Goal: Transaction & Acquisition: Subscribe to service/newsletter

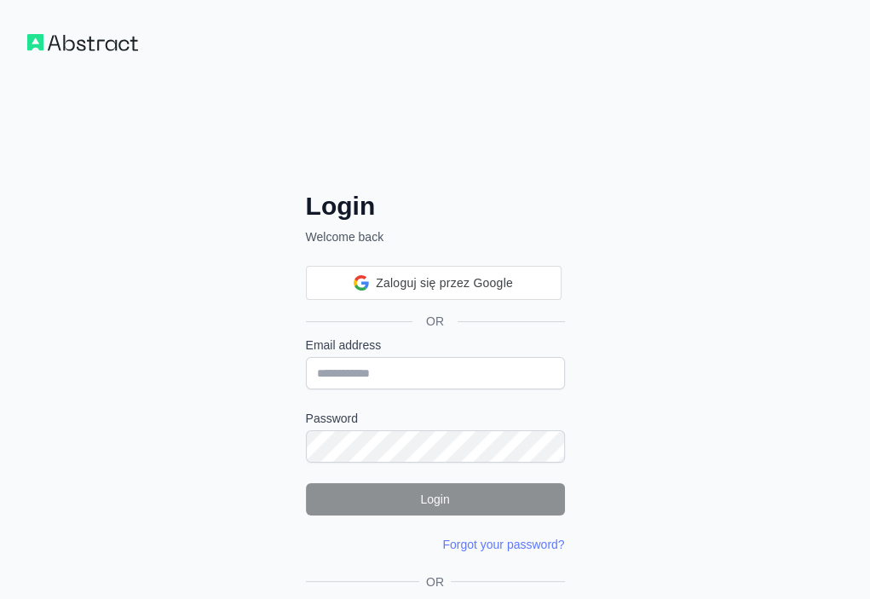
drag, startPoint x: 0, startPoint y: 0, endPoint x: 234, endPoint y: 539, distance: 587.6
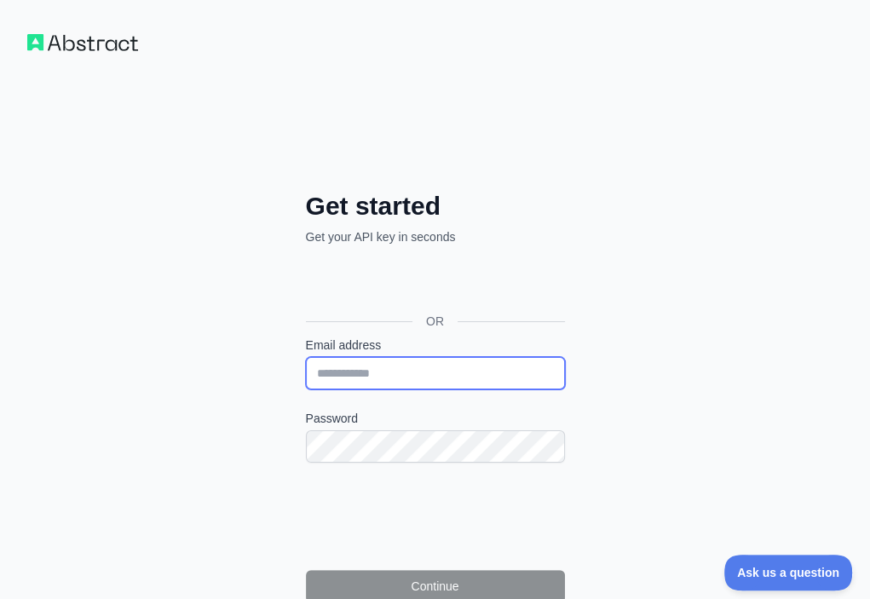
click at [306, 357] on input "Email address" at bounding box center [435, 373] width 259 height 32
paste input "**********"
type input "**********"
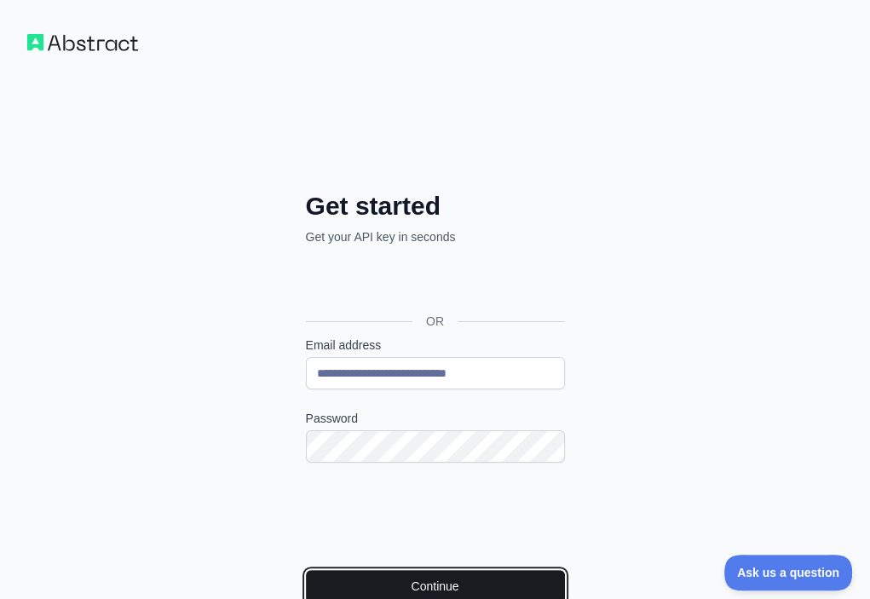
click at [306, 570] on button "Continue" at bounding box center [435, 586] width 259 height 32
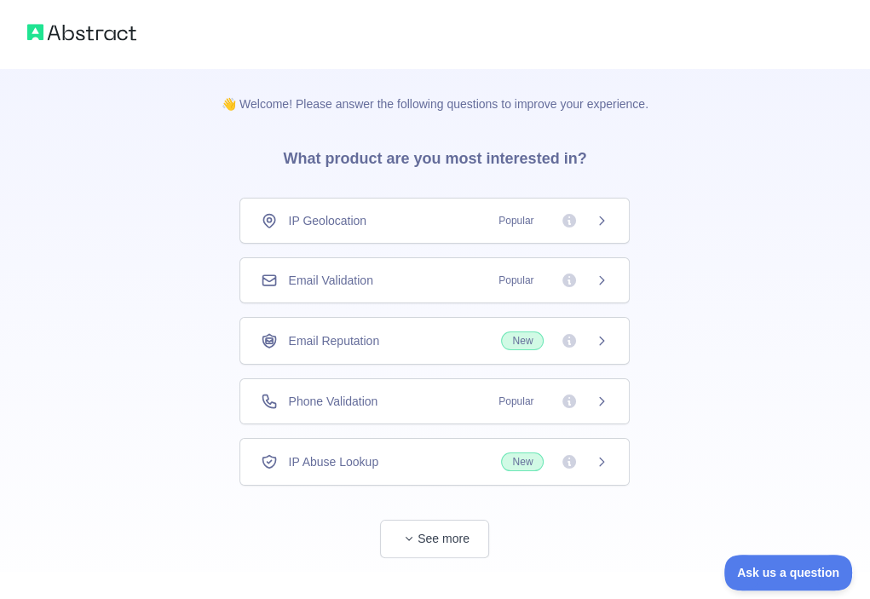
click at [471, 289] on div "Email Validation Popular" at bounding box center [435, 280] width 390 height 46
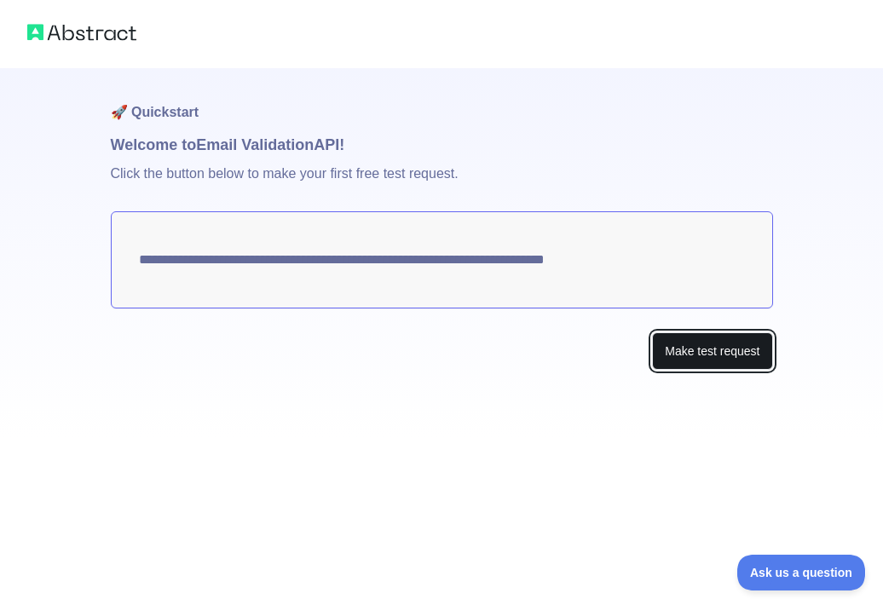
click at [701, 344] on button "Make test request" at bounding box center [712, 352] width 120 height 38
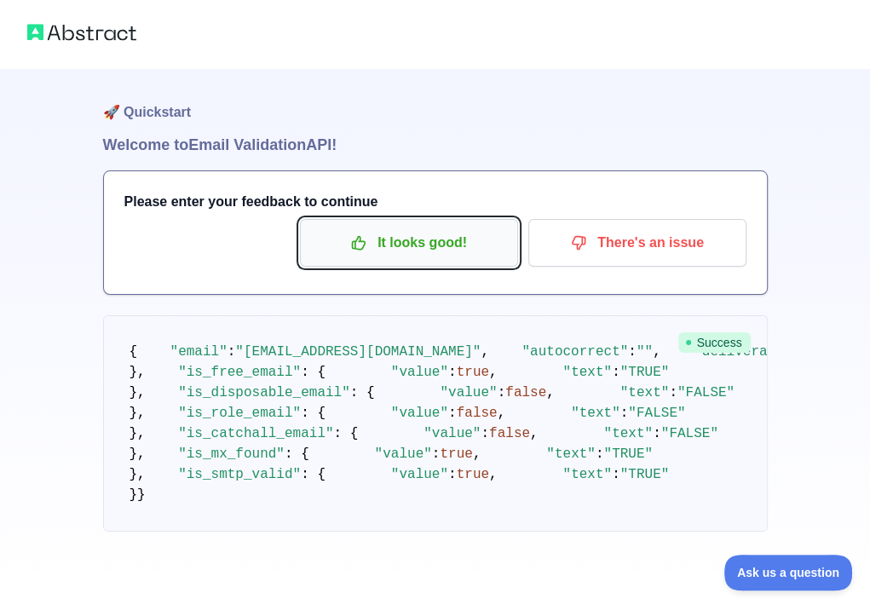
click at [437, 237] on p "It looks good!" at bounding box center [409, 242] width 193 height 29
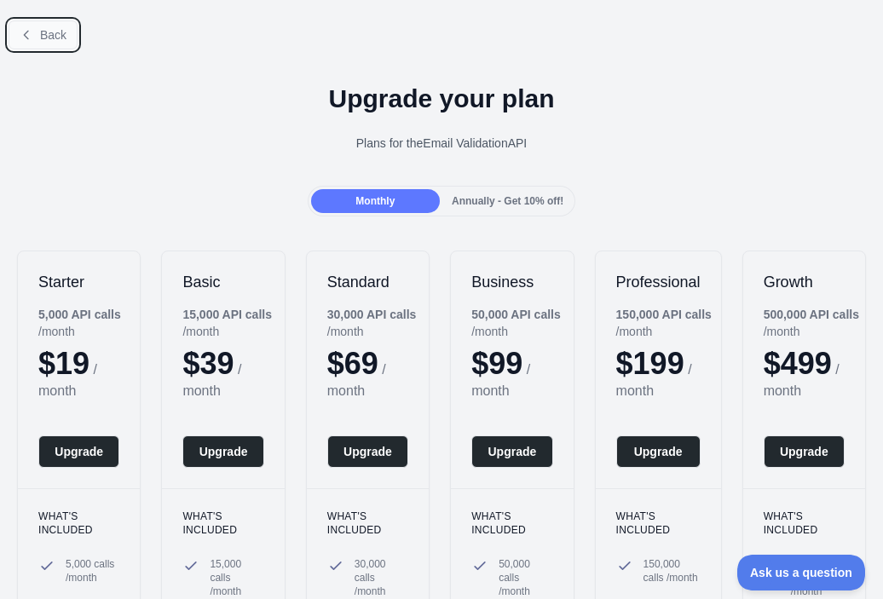
click at [72, 47] on button "Back" at bounding box center [43, 34] width 69 height 29
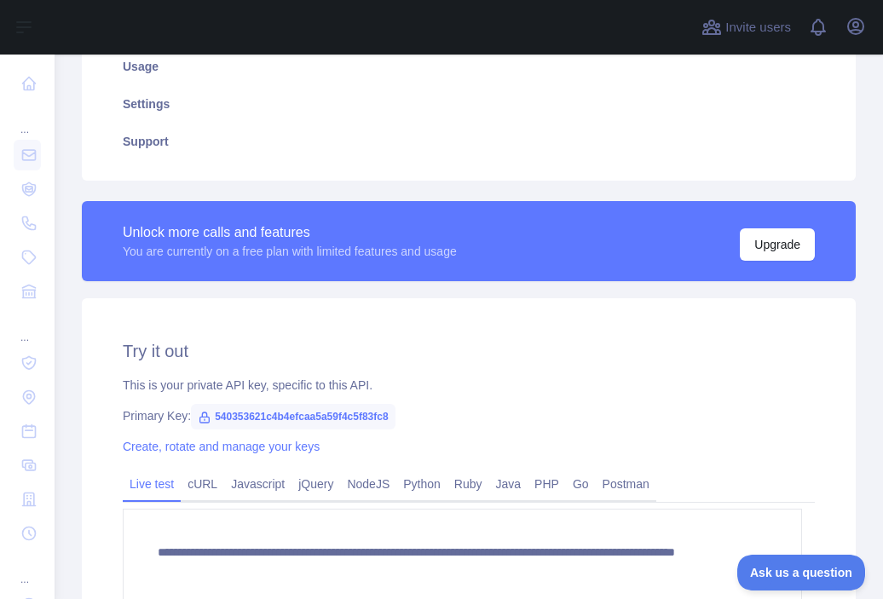
scroll to position [426, 0]
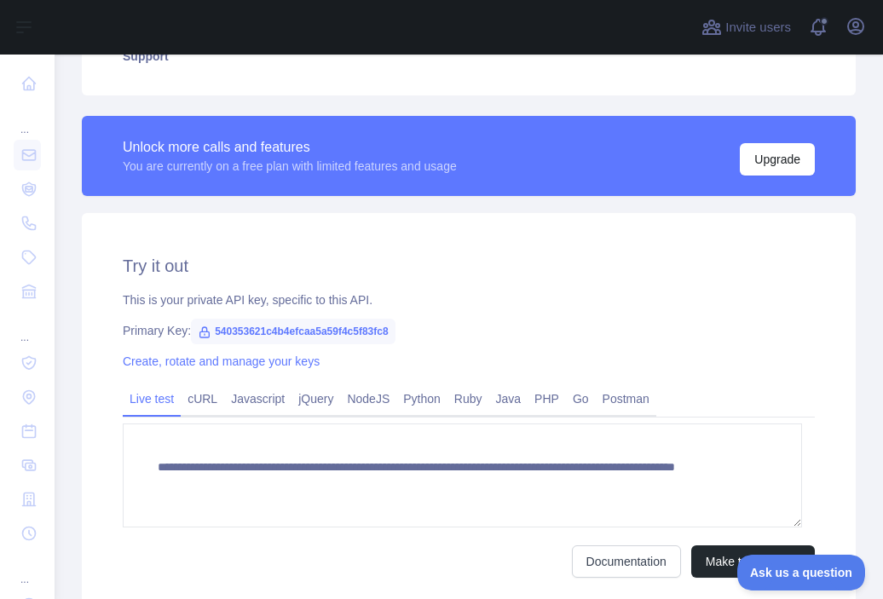
click at [310, 329] on span "540353621c4b4efcaa5a59f4c5f83fc8" at bounding box center [293, 332] width 205 height 26
copy span "540353621c4b4efcaa5a59f4c5f83fc8"
